Goal: Check status: Check status

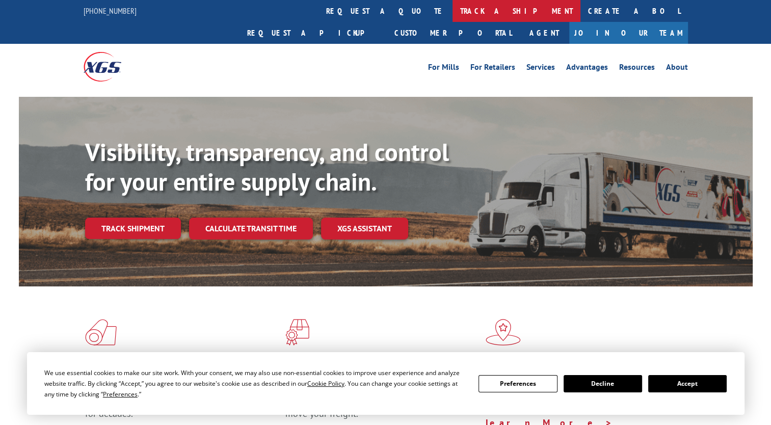
click at [452, 9] on link "track a shipment" at bounding box center [516, 11] width 128 height 22
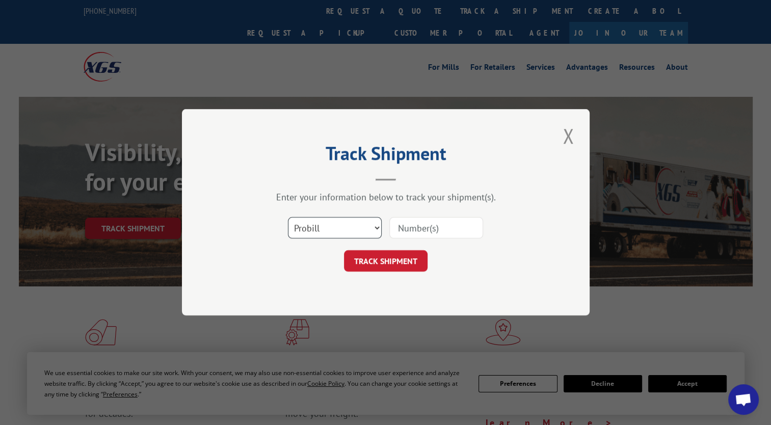
click at [334, 223] on select "Select category... Probill BOL PO" at bounding box center [335, 228] width 94 height 21
select select "bol"
click at [288, 218] on select "Select category... Probill BOL PO" at bounding box center [335, 228] width 94 height 21
click at [422, 230] on input at bounding box center [436, 228] width 94 height 21
paste input "738199"
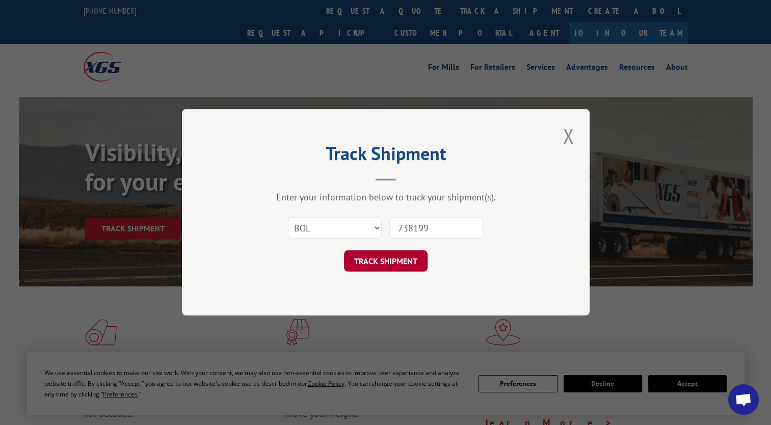
type input "738199"
click at [381, 260] on button "TRACK SHIPMENT" at bounding box center [386, 261] width 84 height 21
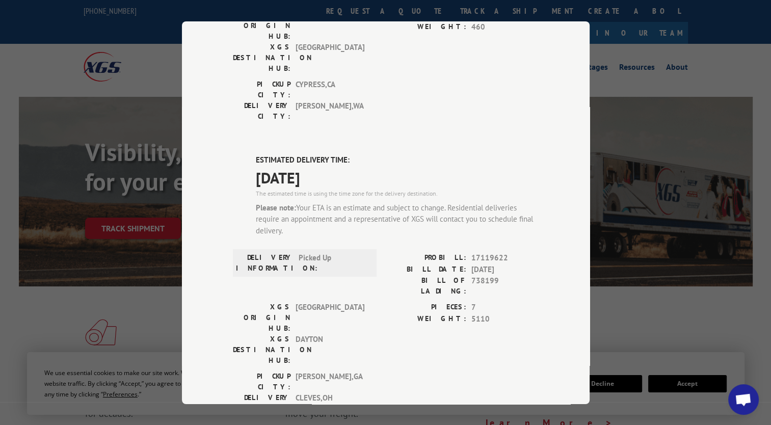
scroll to position [175, 0]
click at [583, 152] on div "Track Shipment DELIVERED DELIVERY INFORMATION: PROBILL: 8835970 BILL DATE: [DAT…" at bounding box center [386, 212] width 408 height 383
click at [691, 103] on div "Track Shipment DELIVERED DELIVERY INFORMATION: PROBILL: 8835970 BILL DATE: [DAT…" at bounding box center [385, 212] width 771 height 425
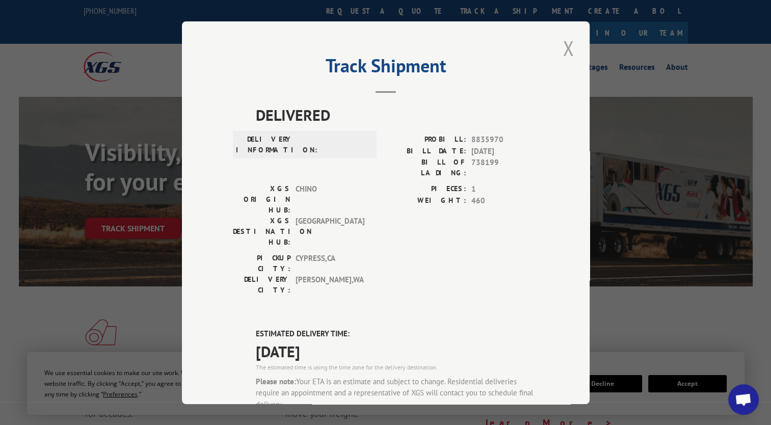
click at [560, 54] on button "Close modal" at bounding box center [568, 48] width 17 height 28
